Goal: Find specific page/section

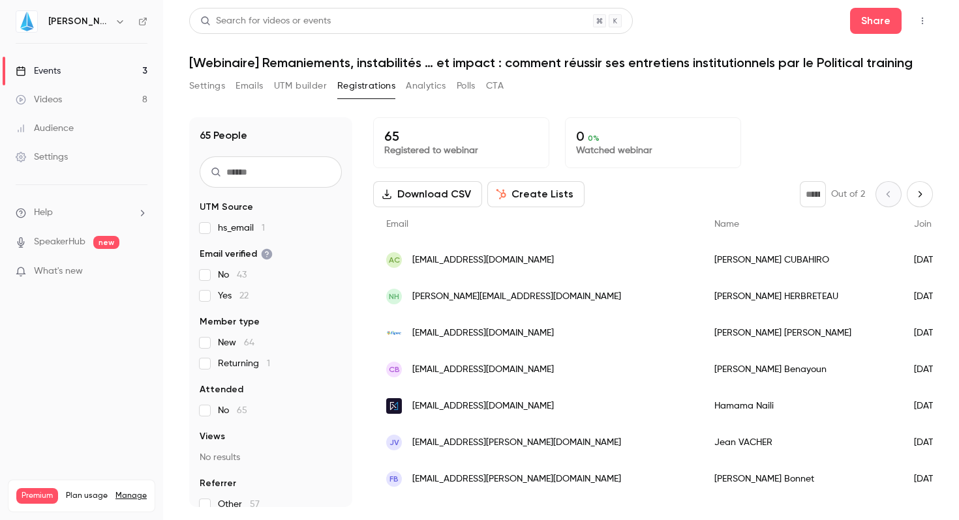
click at [95, 77] on link "Events 3" at bounding box center [81, 71] width 163 height 29
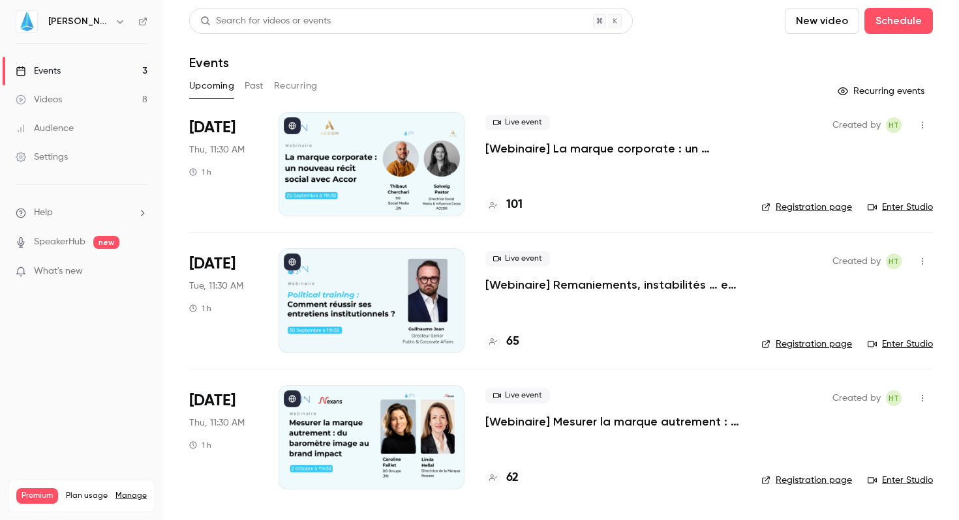
click at [902, 206] on link "Enter Studio" at bounding box center [899, 207] width 65 height 13
click at [511, 200] on h4 "101" at bounding box center [514, 205] width 16 height 18
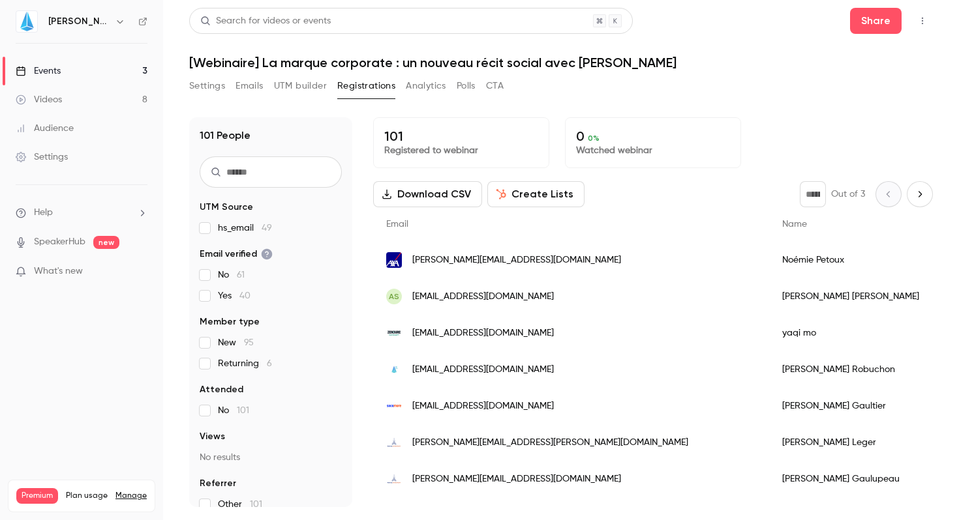
click at [438, 256] on span "[PERSON_NAME][EMAIL_ADDRESS][DOMAIN_NAME]" at bounding box center [516, 261] width 209 height 14
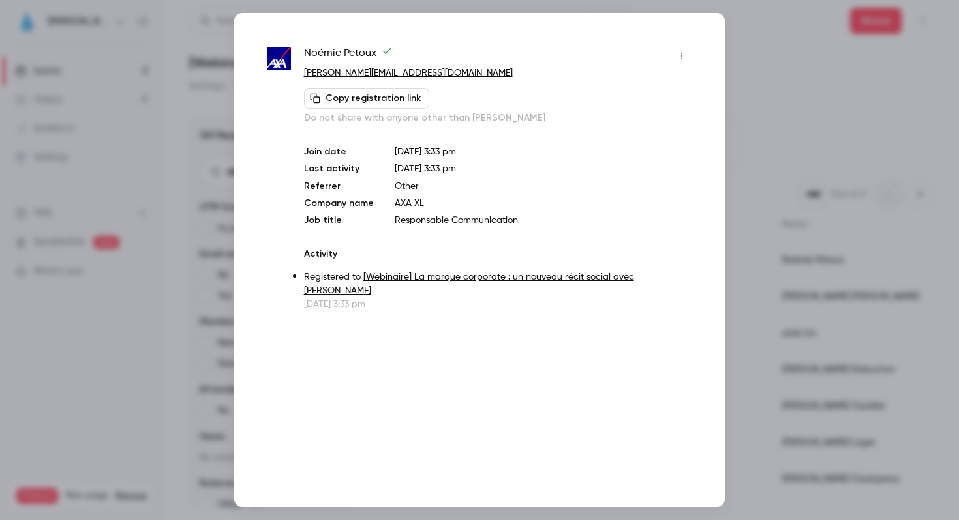
click at [681, 52] on icon "button" at bounding box center [681, 56] width 10 height 9
click at [813, 108] on div at bounding box center [479, 260] width 959 height 520
click at [816, 106] on div at bounding box center [479, 260] width 959 height 520
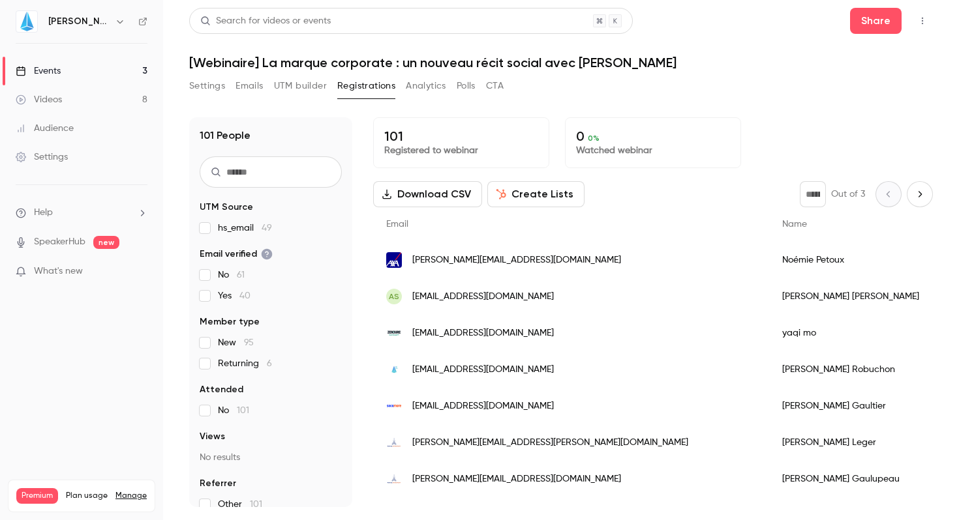
click at [75, 70] on link "Events 3" at bounding box center [81, 71] width 163 height 29
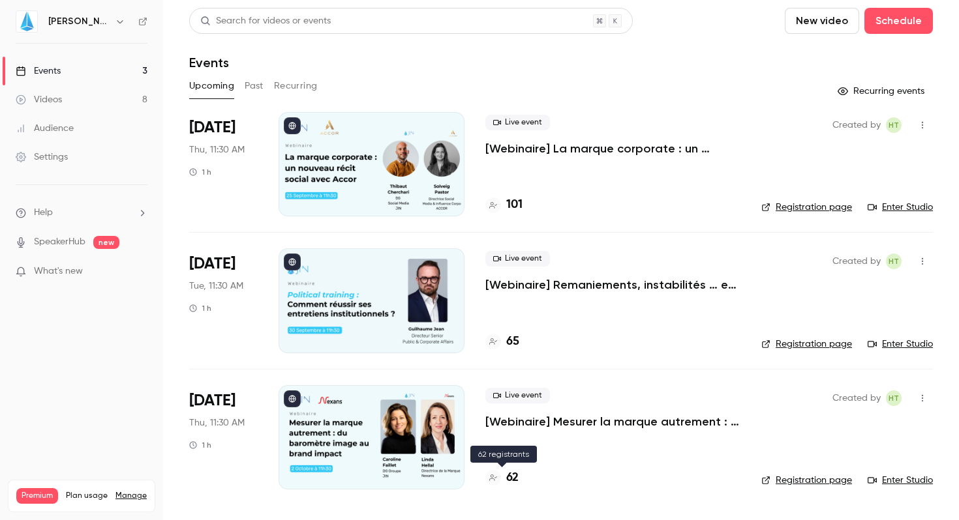
click at [509, 479] on h4 "62" at bounding box center [512, 478] width 12 height 18
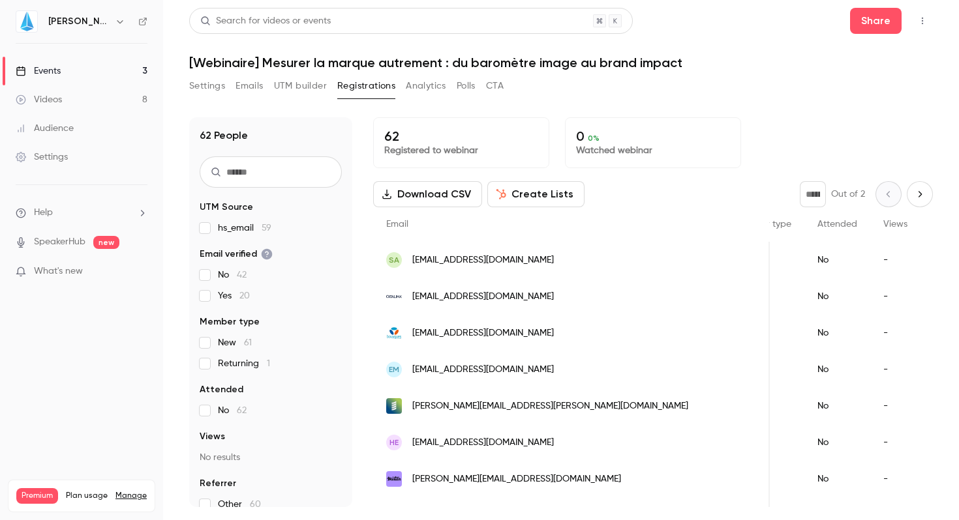
click at [771, 63] on h1 "[Webinaire] Mesurer la marque autrement : du baromètre image au brand impact" at bounding box center [560, 63] width 743 height 16
